Goal: Check status

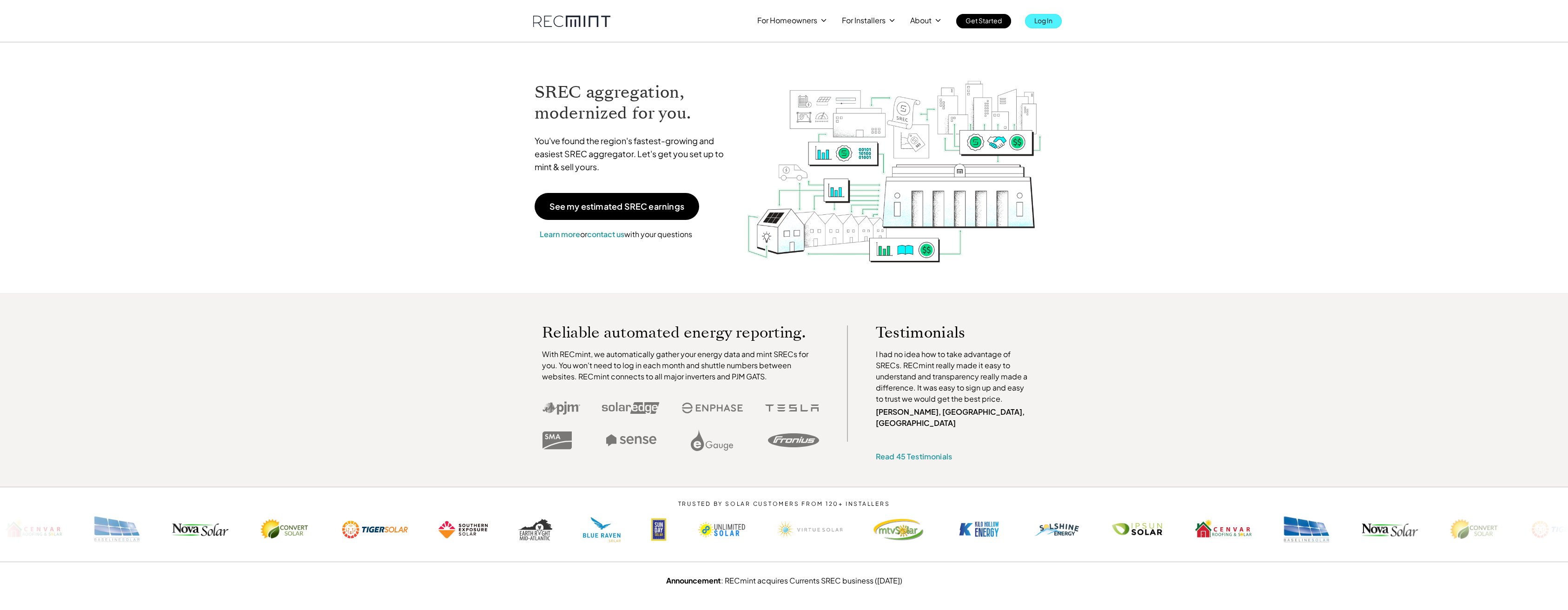
click at [1037, 19] on p "Log In" at bounding box center [1043, 20] width 18 height 13
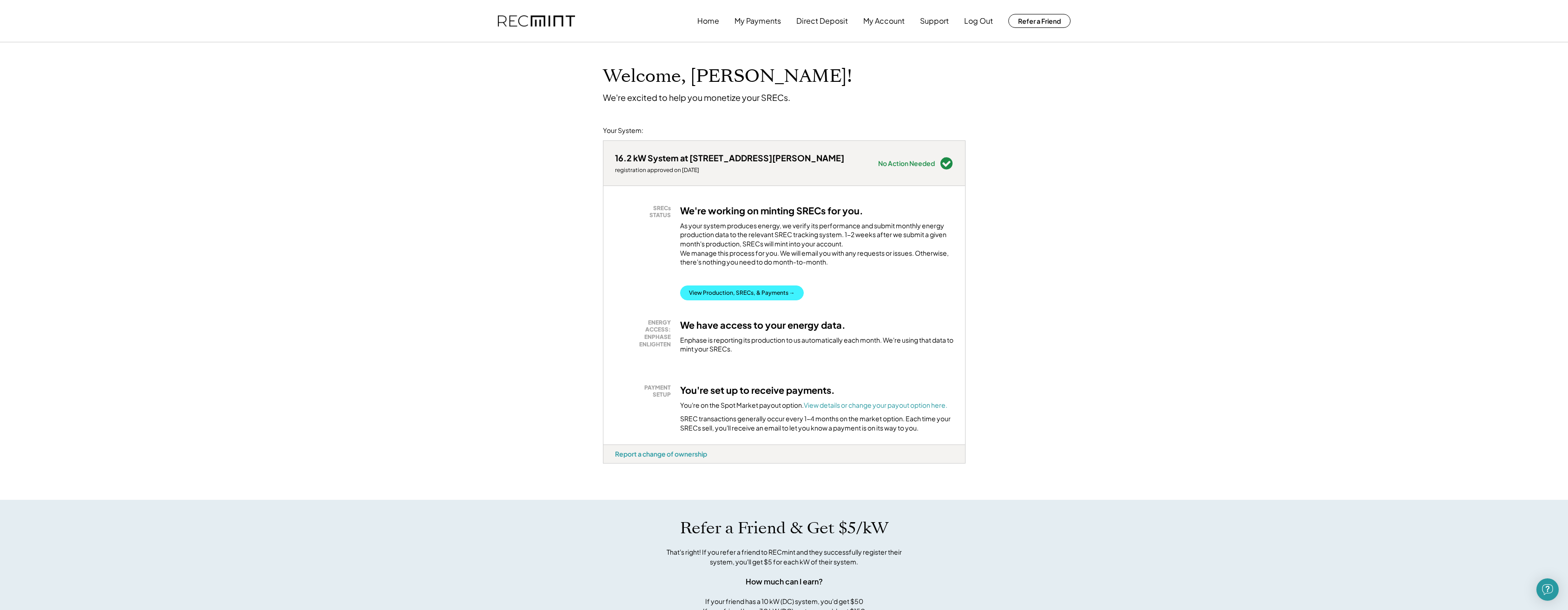
click at [777, 300] on button "View Production, SRECs, & Payments →" at bounding box center [741, 293] width 124 height 15
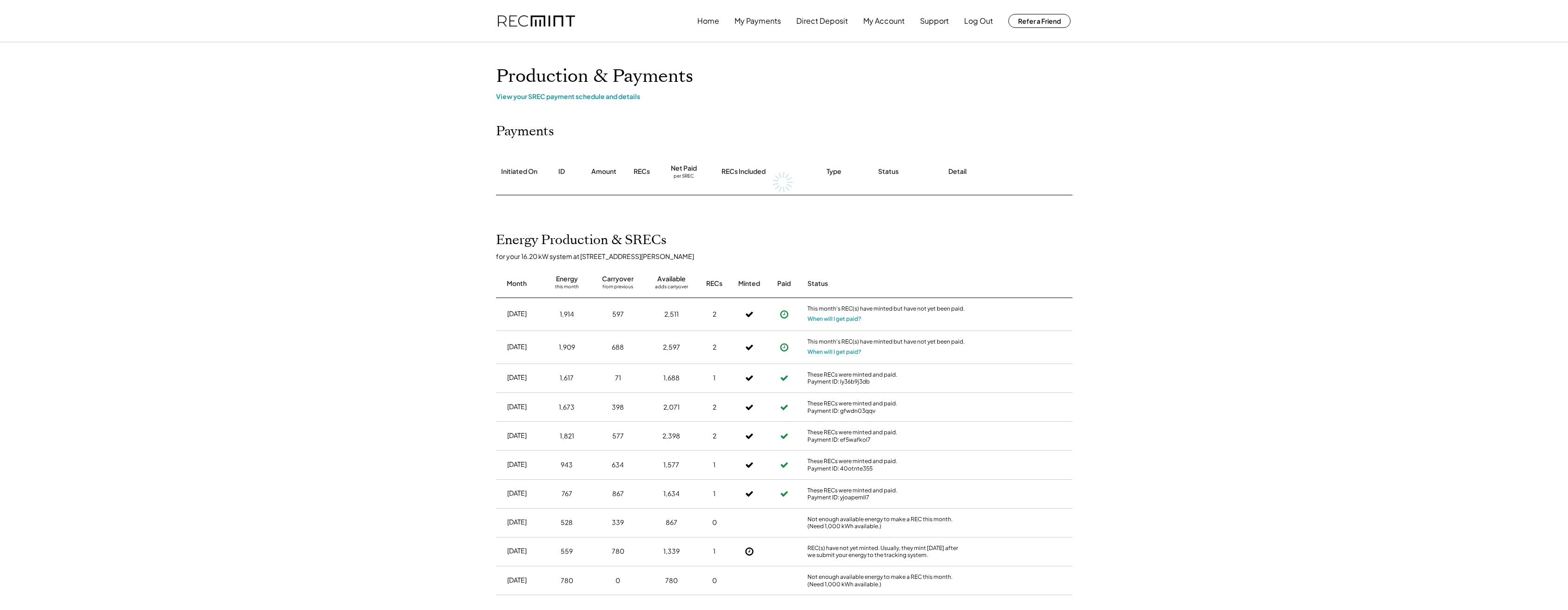
click at [1170, 302] on div "Home My Payments Direct Deposit My Account Support Log Out Refer a Friend Produ…" at bounding box center [784, 533] width 1568 height 1067
